Goal: Check status: Check status

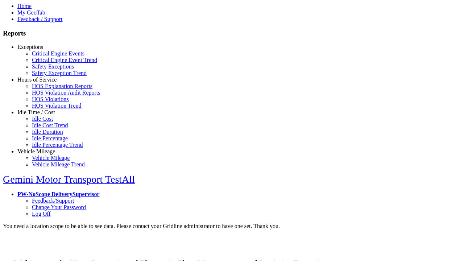
click at [42, 50] on link "Exceptions" at bounding box center [30, 47] width 26 height 6
click at [47, 56] on link "Critical Engine Events" at bounding box center [58, 53] width 53 height 6
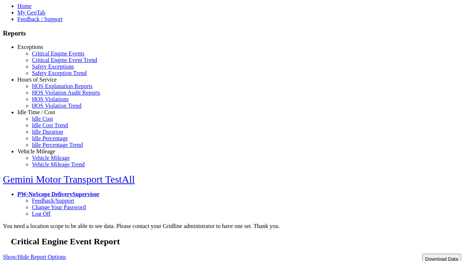
type input "*********"
